Goal: Navigation & Orientation: Find specific page/section

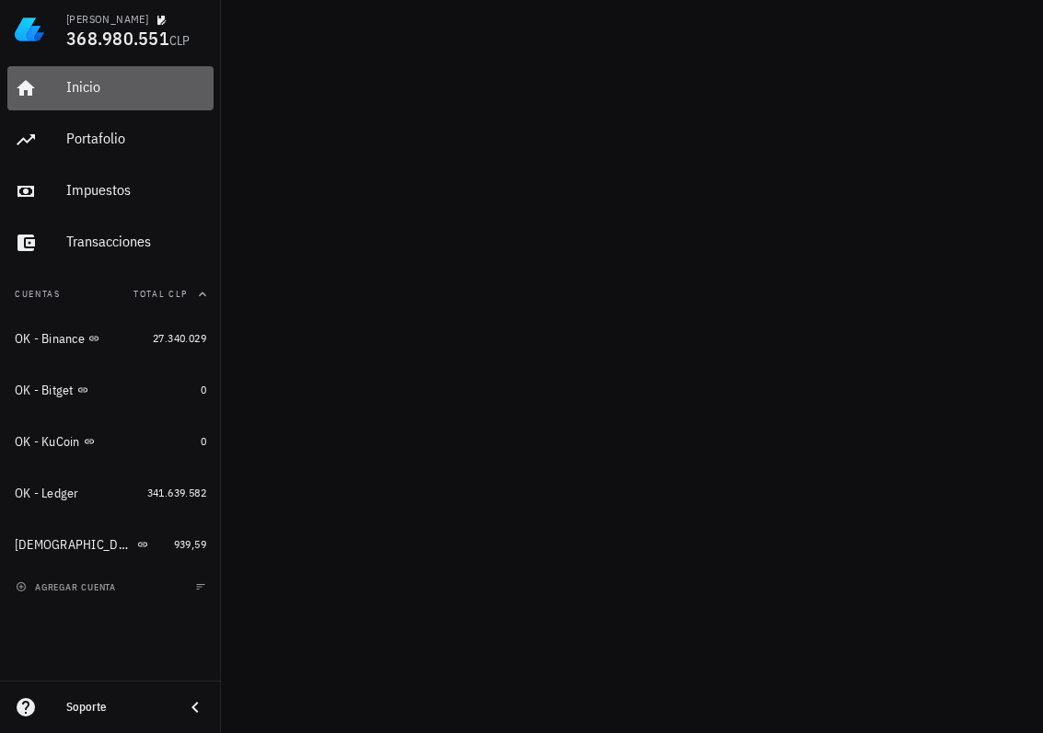
click at [121, 86] on div "Inicio" at bounding box center [136, 86] width 140 height 17
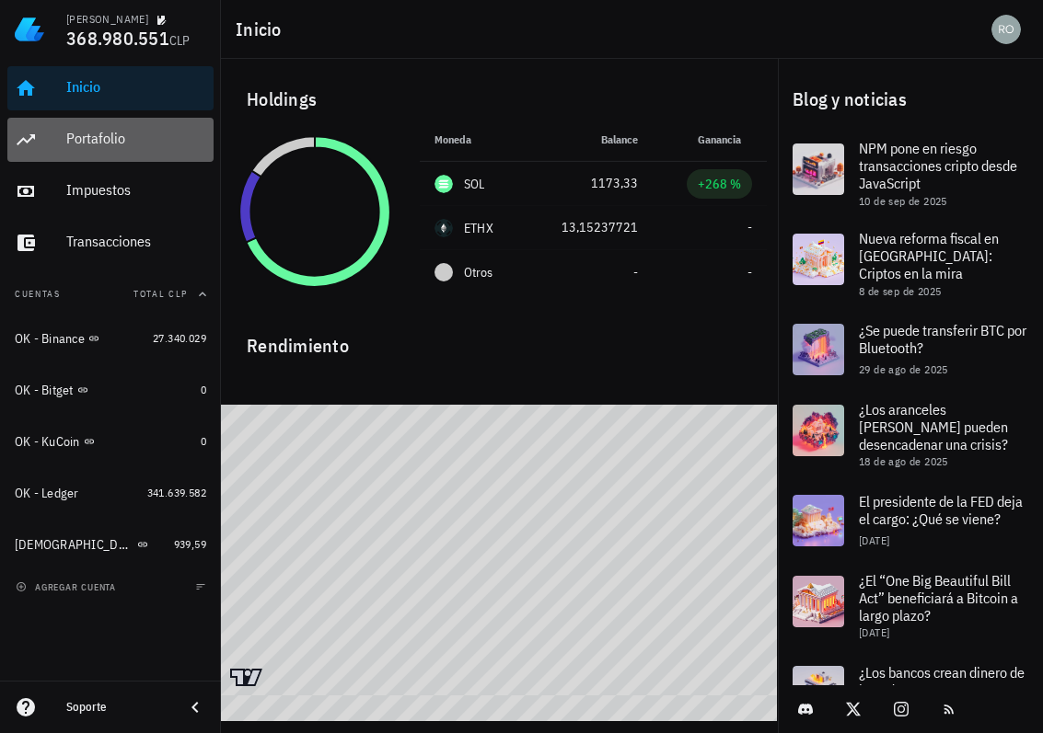
click at [101, 142] on div "Portafolio" at bounding box center [136, 138] width 140 height 17
